Goal: Task Accomplishment & Management: Manage account settings

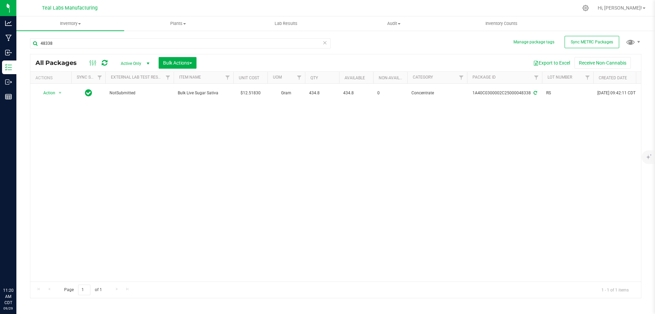
click at [109, 44] on input "48338" at bounding box center [180, 43] width 301 height 10
type input "bulk powder"
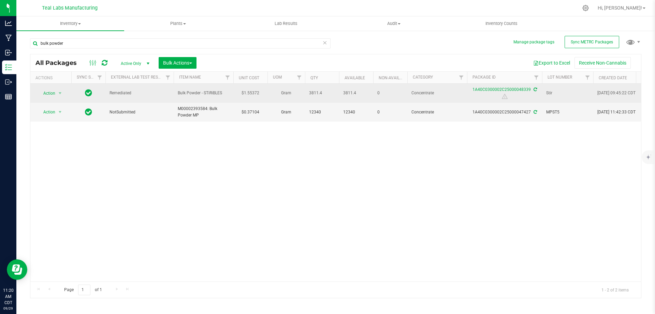
click at [547, 90] on span "Stir" at bounding box center [568, 93] width 43 height 6
click at [547, 90] on input "Stir" at bounding box center [566, 93] width 49 height 11
type input "172.76"
click at [367, 174] on div "All Packages Active Only Active Only Lab Samples Locked All External Internal B…" at bounding box center [336, 176] width 612 height 244
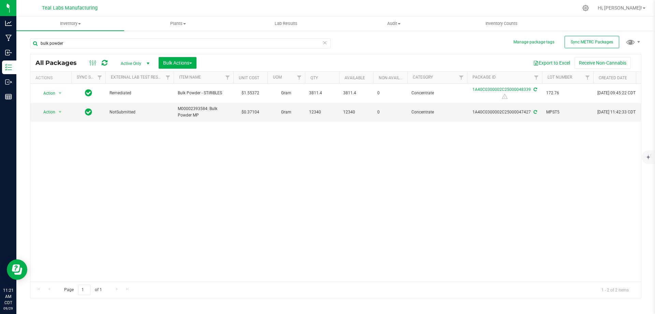
click at [268, 158] on div "Action Action Adjust qty Create package Edit attributes Global inventory Locate…" at bounding box center [335, 183] width 611 height 198
click at [157, 153] on div "Action Action Adjust qty Create package Edit attributes Global inventory Locate…" at bounding box center [335, 183] width 611 height 198
click at [129, 160] on div "Action Action Adjust qty Create package Edit attributes Global inventory Locate…" at bounding box center [335, 183] width 611 height 198
click at [123, 159] on div "Action Action Adjust qty Create package Edit attributes Global inventory Locate…" at bounding box center [335, 183] width 611 height 198
click at [55, 113] on span "Action" at bounding box center [46, 112] width 18 height 10
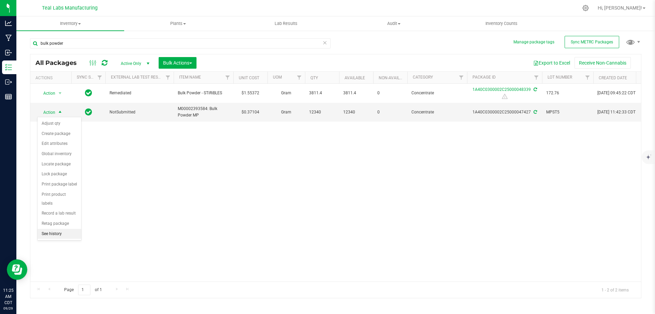
click at [60, 229] on li "See history" at bounding box center [60, 234] width 44 height 10
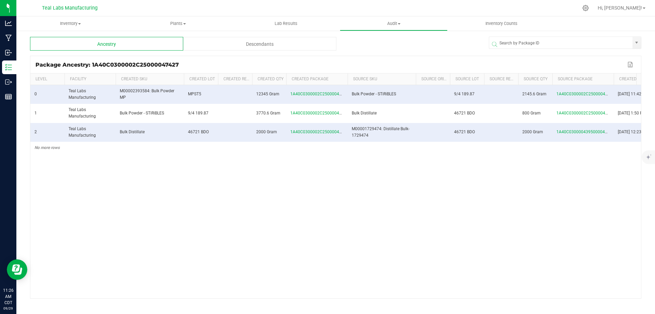
click at [213, 214] on div "0 Teal Labs Manufacturing M00002393584: Bulk Powder MP MPST5 12345 Gram 1A40C03…" at bounding box center [335, 191] width 611 height 213
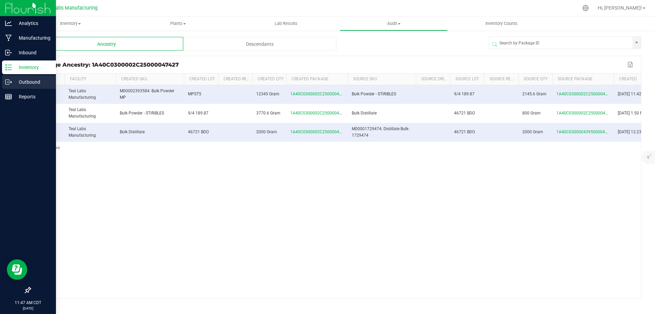
click at [17, 84] on p "Outbound" at bounding box center [32, 82] width 41 height 8
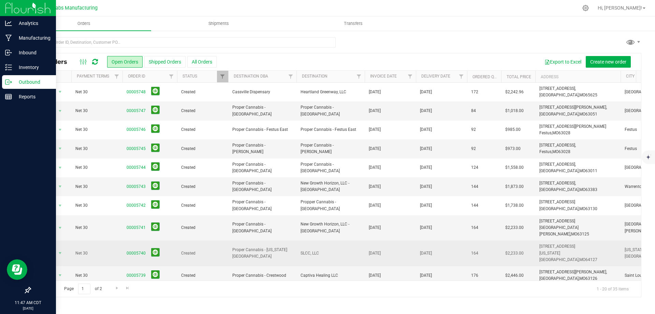
scroll to position [185, 0]
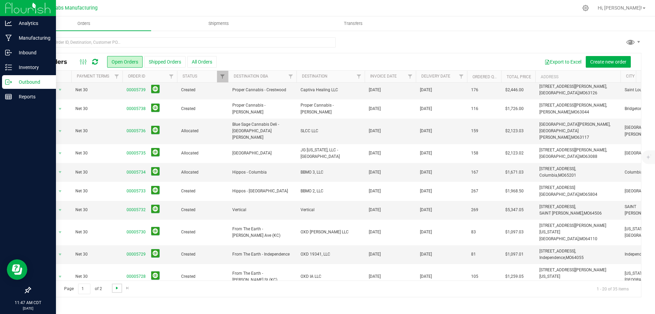
click at [117, 287] on span "Go to the next page" at bounding box center [116, 287] width 5 height 5
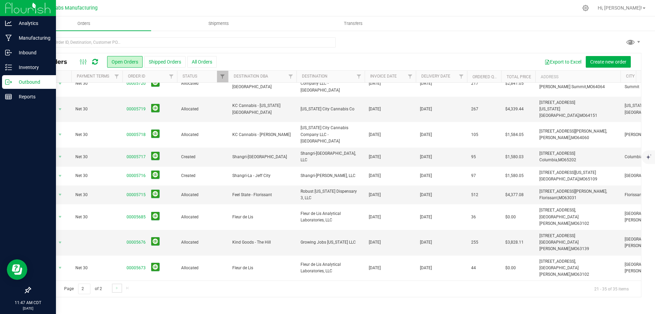
scroll to position [0, 0]
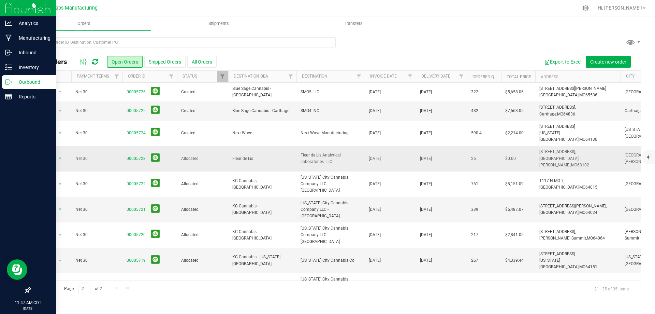
click at [311, 152] on span "Fleur de Lis Analytical Laboratories, LLC" at bounding box center [331, 158] width 60 height 13
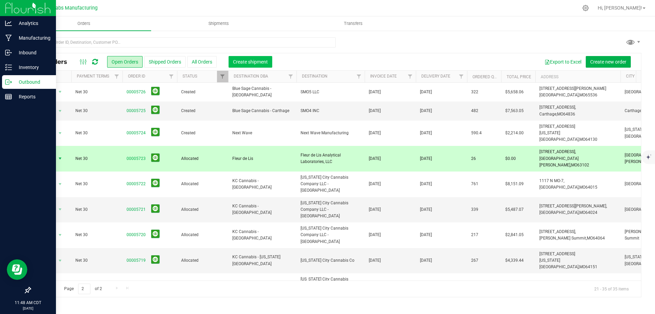
click at [259, 61] on span "Create shipment" at bounding box center [250, 61] width 35 height 5
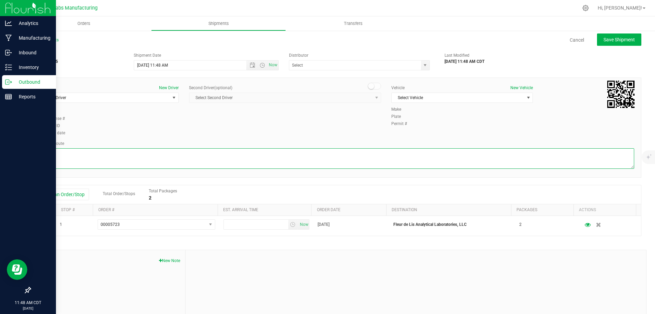
click at [185, 159] on textarea at bounding box center [335, 158] width 597 height 20
paste textarea "Head southeast on [GEOGRAPHIC_DATA] 0.8 mi Turn right onto [GEOGRAPHIC_DATA]/Ol…"
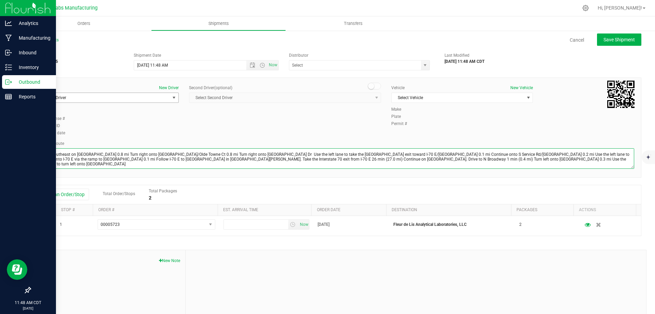
type textarea "Head southeast on [GEOGRAPHIC_DATA] 0.8 mi Turn right onto [GEOGRAPHIC_DATA]/Ol…"
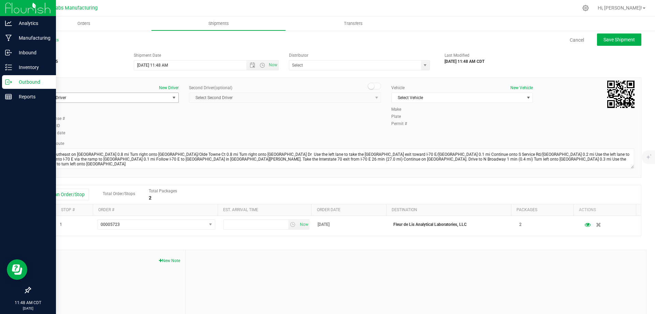
click at [106, 99] on span "Select Driver" at bounding box center [104, 98] width 132 height 10
click at [78, 126] on li "[PERSON_NAME]" at bounding box center [108, 126] width 140 height 10
type input "[PERSON_NAME]"
click at [261, 64] on span "Open the time view" at bounding box center [262, 64] width 5 height 5
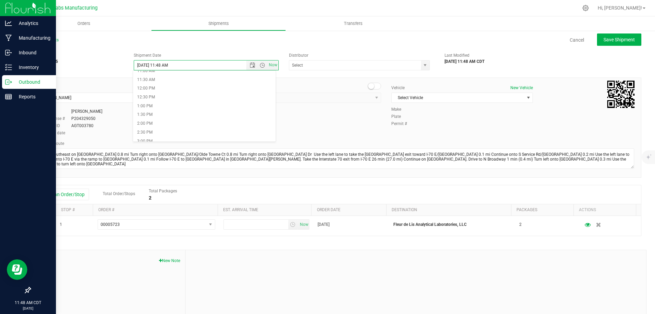
scroll to position [205, 0]
click at [160, 81] on li "12:00 PM" at bounding box center [204, 81] width 143 height 9
click at [459, 99] on span "Select Vehicle" at bounding box center [458, 98] width 132 height 10
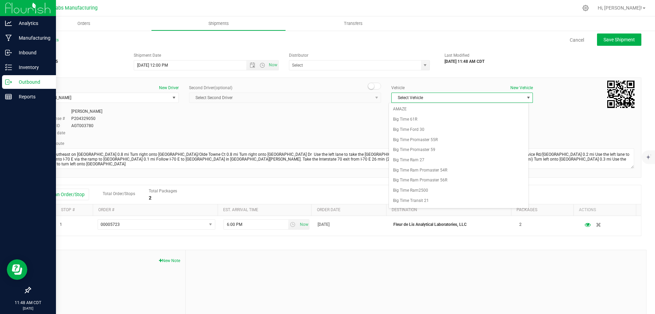
scroll to position [202, 0]
click at [341, 118] on div "Driver New Driver [PERSON_NAME] Select Driver [PERSON_NAME] Driver [PERSON_NAME…" at bounding box center [336, 111] width 608 height 52
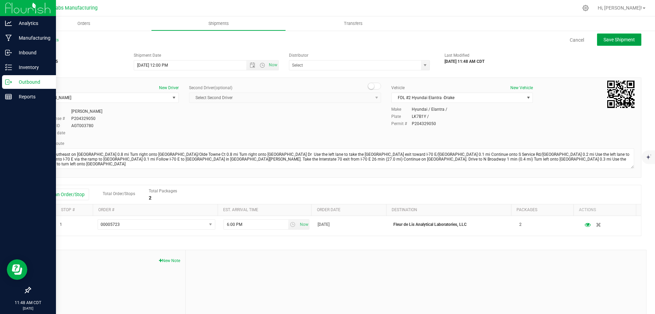
click at [606, 40] on span "Save Shipment" at bounding box center [619, 39] width 31 height 5
type input "[DATE] 5:00 PM"
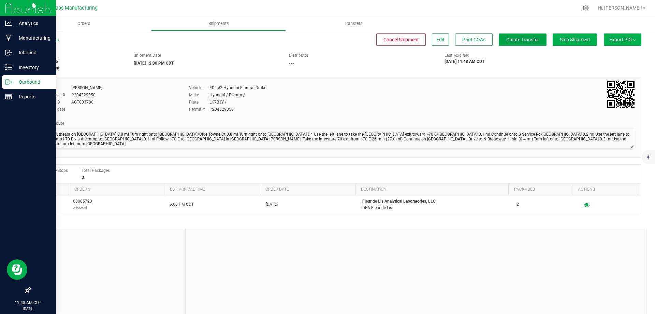
click at [518, 43] on button "Create Transfer" at bounding box center [523, 39] width 48 height 12
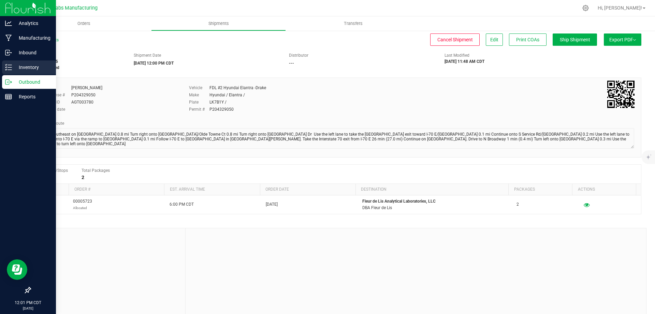
click at [12, 69] on icon at bounding box center [8, 67] width 7 height 7
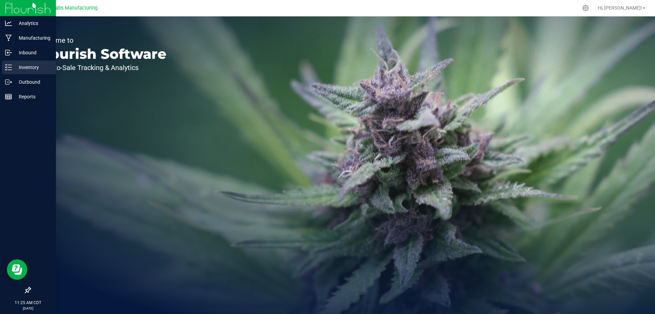
click at [16, 70] on p "Inventory" at bounding box center [32, 67] width 41 height 8
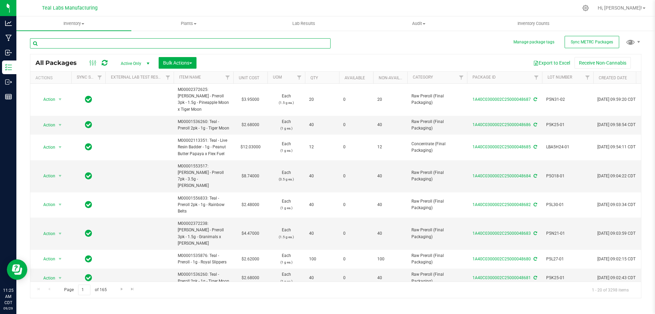
click at [181, 45] on input "text" at bounding box center [180, 43] width 301 height 10
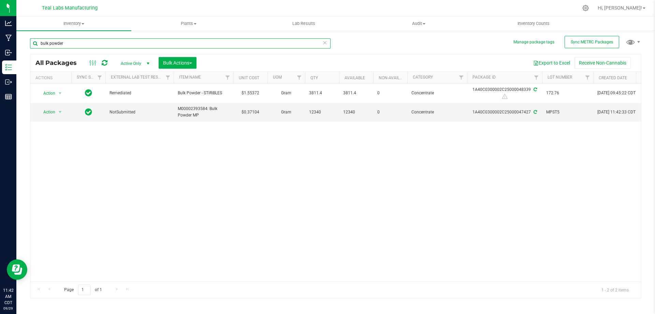
click at [128, 46] on input "bulk powder" at bounding box center [180, 43] width 301 height 10
type input "granddaddy purple"
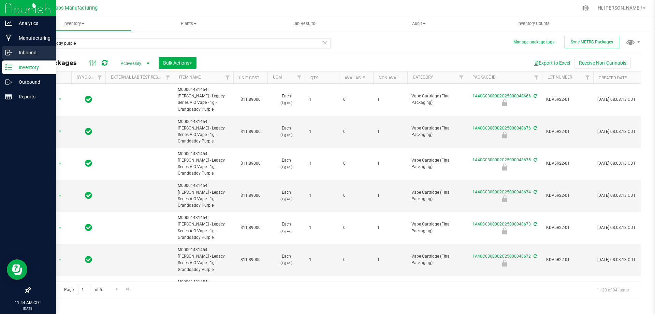
click at [16, 50] on p "Inbound" at bounding box center [32, 52] width 41 height 8
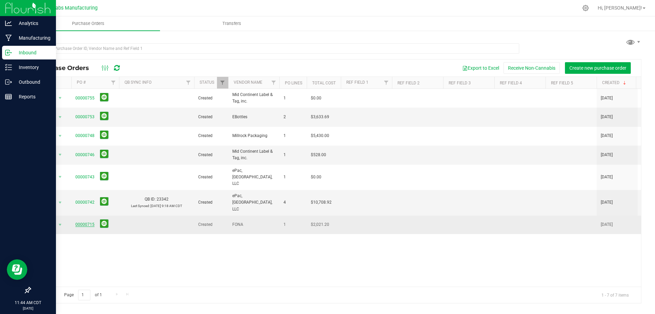
click at [87, 222] on link "00000715" at bounding box center [84, 224] width 19 height 5
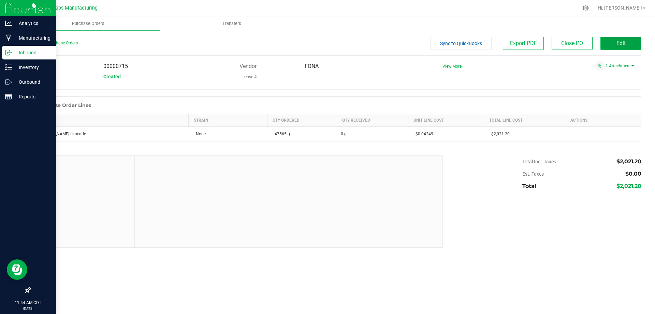
click at [618, 48] on button "Edit" at bounding box center [621, 43] width 41 height 13
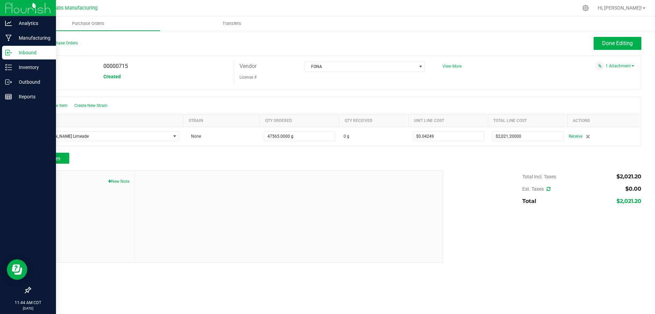
click at [460, 67] on span "View More" at bounding box center [452, 66] width 19 height 5
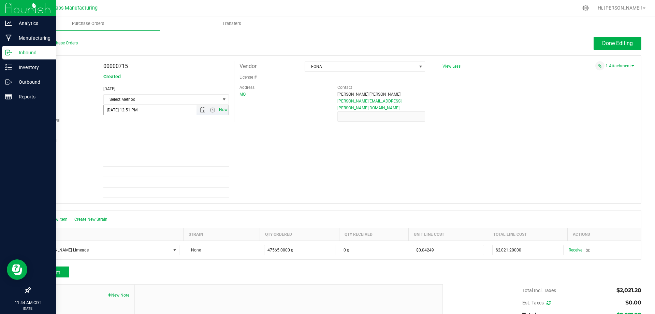
click at [219, 110] on span "Now" at bounding box center [223, 110] width 12 height 10
type input "9/29/2025 11:44 AM"
click at [166, 96] on span "Select Method" at bounding box center [162, 100] width 116 height 10
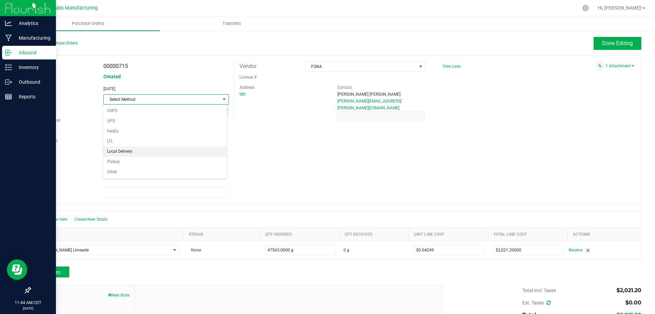
click at [123, 154] on li "Local Delivery" at bounding box center [165, 151] width 124 height 10
click at [127, 150] on input "Ref Field 1" at bounding box center [166, 151] width 126 height 10
type input "Arrived 9.29.25"
click at [607, 46] on span "Done Editing" at bounding box center [618, 43] width 31 height 6
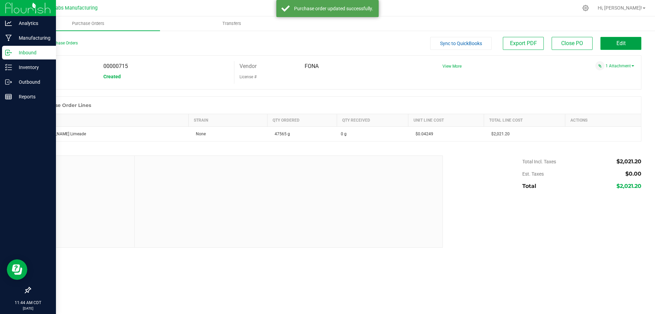
click at [609, 43] on button "Edit" at bounding box center [621, 43] width 41 height 13
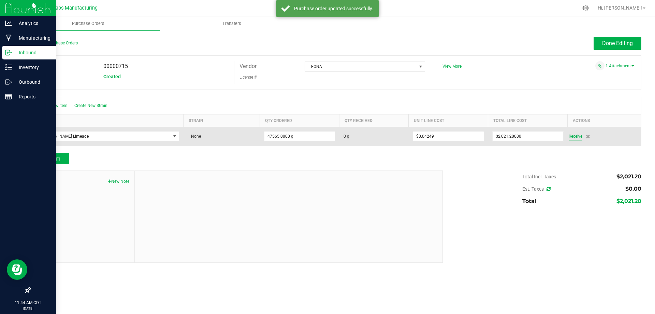
click at [575, 137] on span "Receive" at bounding box center [576, 136] width 14 height 8
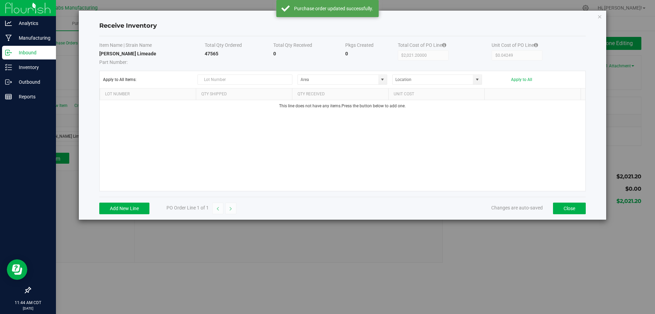
type input "Shipping and Receiving"
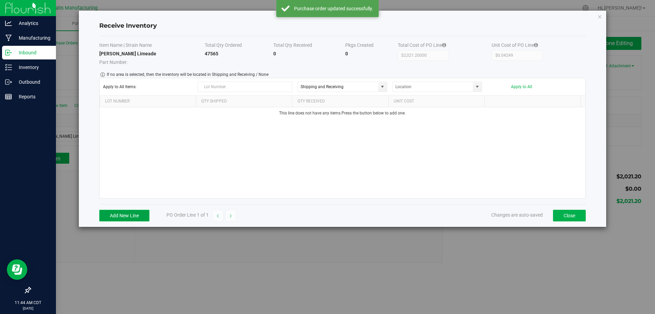
click at [133, 214] on button "Add New Line" at bounding box center [124, 216] width 50 height 12
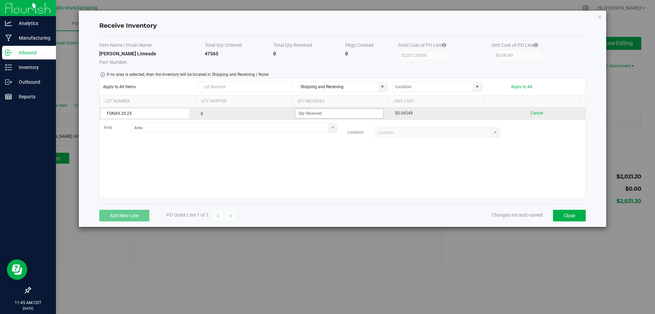
type input "FONA9.29.25"
click at [319, 116] on input at bounding box center [339, 114] width 88 height 10
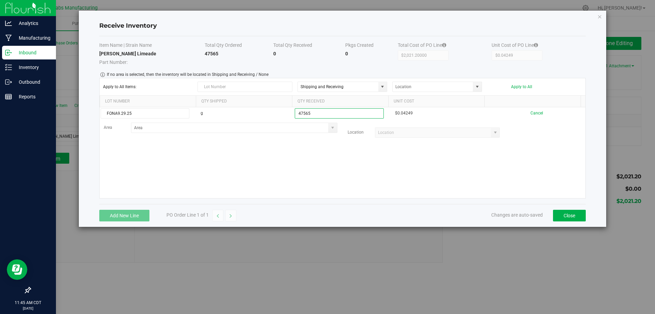
type input "47565.0000 g"
click at [424, 169] on kendo-grid-list "FONA9.29.25 g 47565.0000 g $0.04249 Cancel Area Location" at bounding box center [343, 152] width 486 height 91
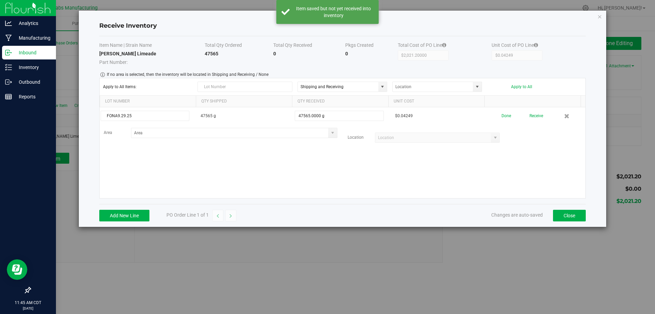
click at [532, 116] on button "Receive" at bounding box center [537, 116] width 14 height 12
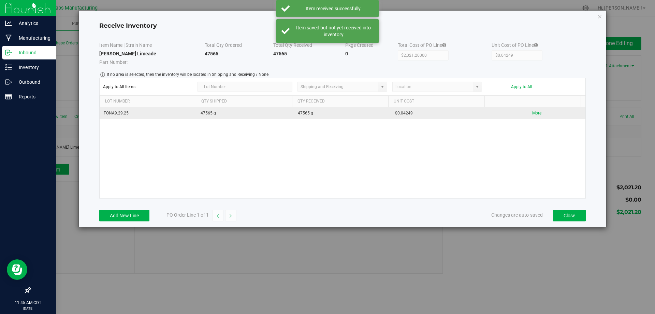
drag, startPoint x: 409, startPoint y: 115, endPoint x: 391, endPoint y: 114, distance: 18.1
click at [391, 114] on td "$0.04249" at bounding box center [439, 113] width 97 height 12
copy td "$0.04249"
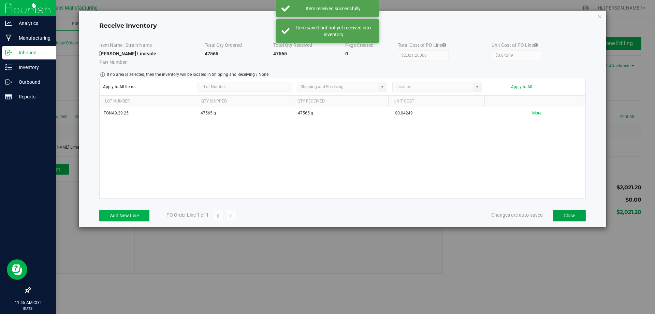
click at [566, 216] on button "Close" at bounding box center [569, 216] width 33 height 12
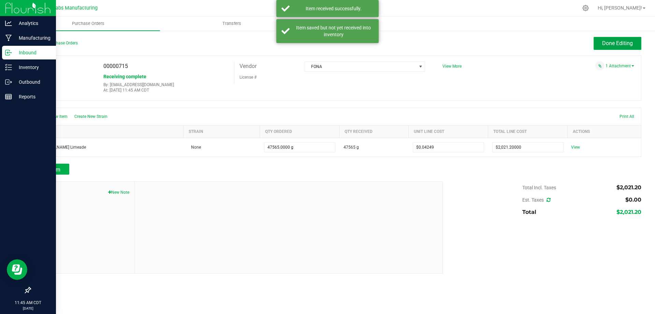
click at [618, 38] on button "Done Editing" at bounding box center [618, 43] width 48 height 13
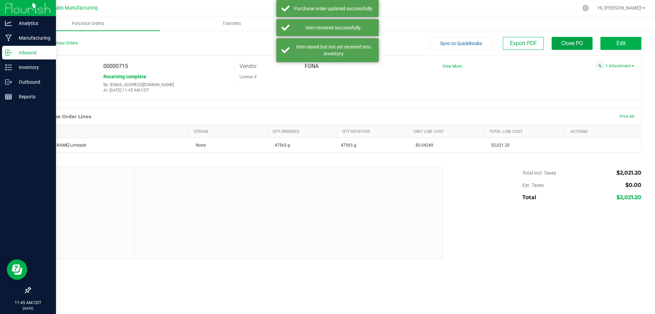
click at [574, 42] on span "Close PO" at bounding box center [573, 43] width 22 height 6
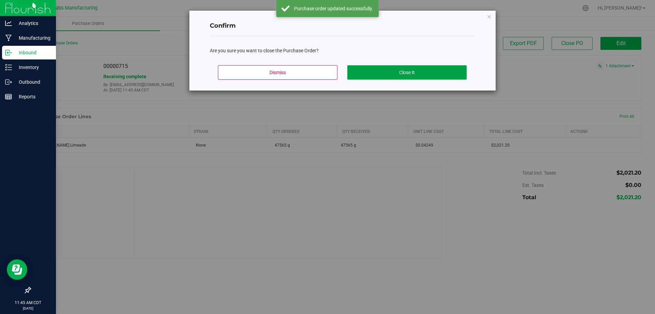
click at [408, 77] on button "Close It" at bounding box center [407, 72] width 119 height 14
